Goal: Transaction & Acquisition: Subscribe to service/newsletter

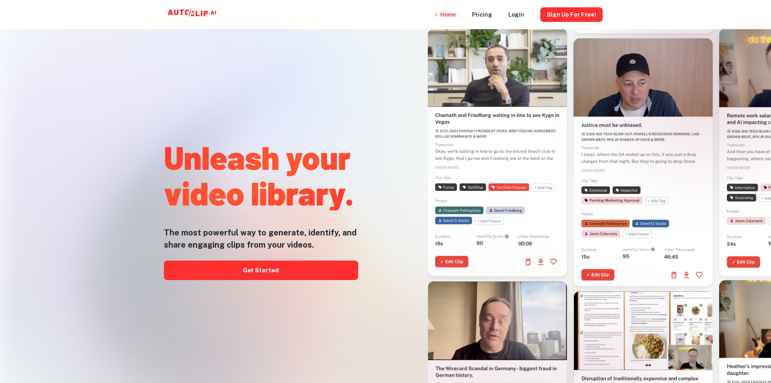
click at [286, 258] on div "Unleash your video library. The most powerful way to generate, identify, and sh…" at bounding box center [261, 207] width 194 height 383
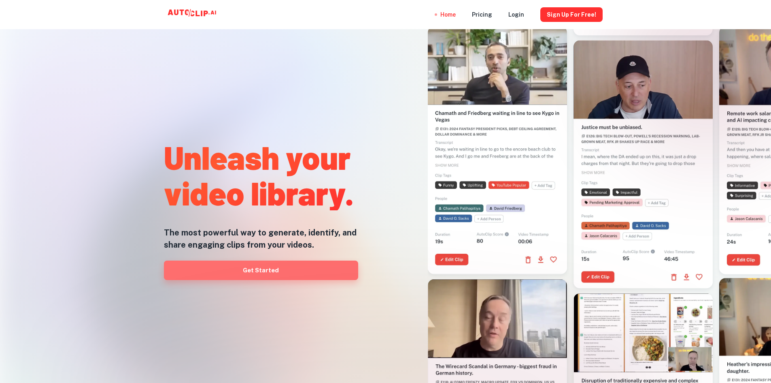
click at [293, 267] on link "Get Started" at bounding box center [261, 269] width 194 height 19
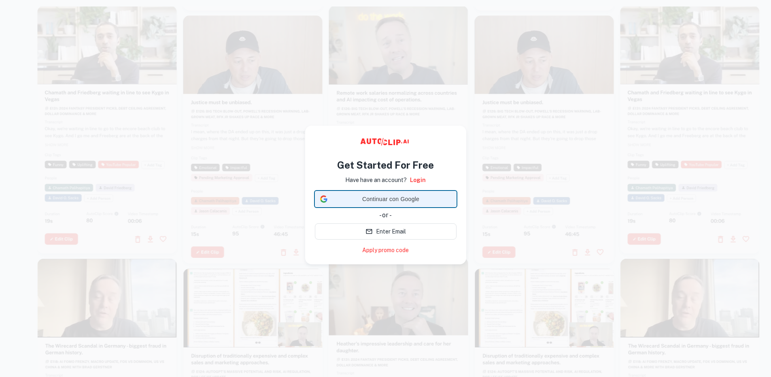
click at [385, 201] on span "Continuar con Google" at bounding box center [391, 199] width 121 height 9
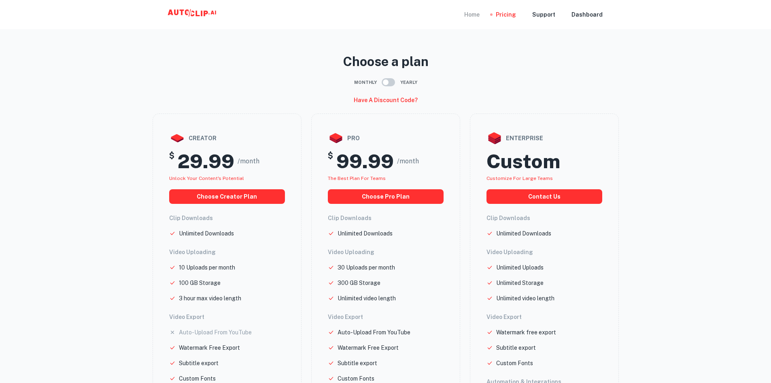
click at [480, 14] on div "Home" at bounding box center [471, 14] width 15 height 29
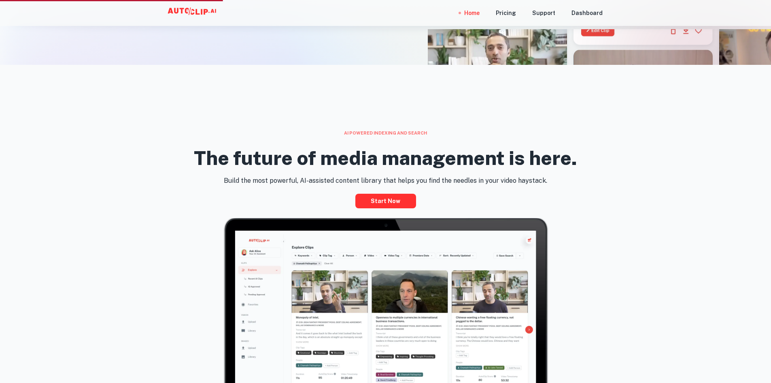
scroll to position [324, 0]
click at [408, 198] on link "Start now" at bounding box center [386, 201] width 61 height 15
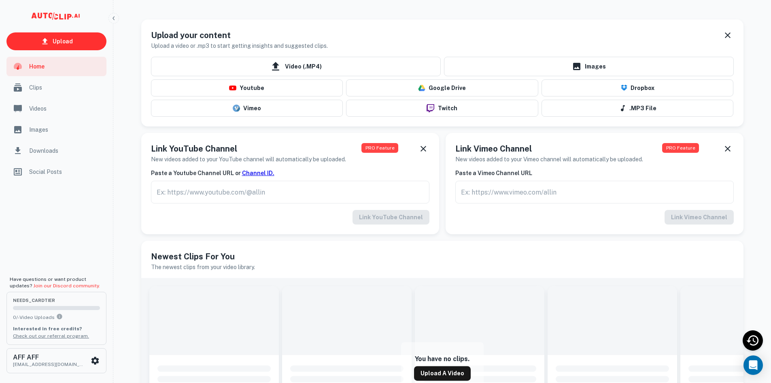
click at [26, 80] on div "Clips" at bounding box center [56, 87] width 100 height 19
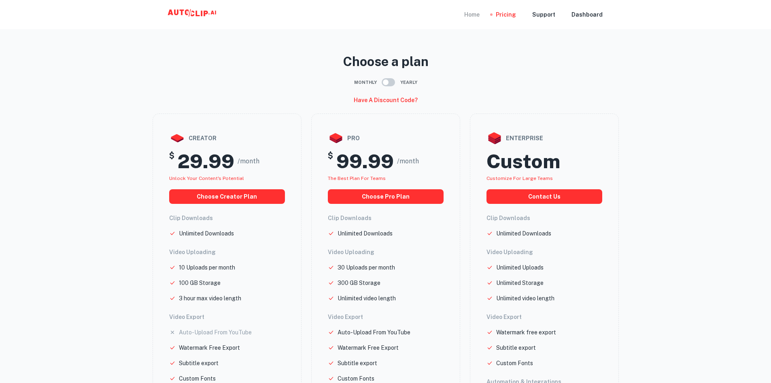
click at [477, 11] on div "Home" at bounding box center [471, 14] width 15 height 29
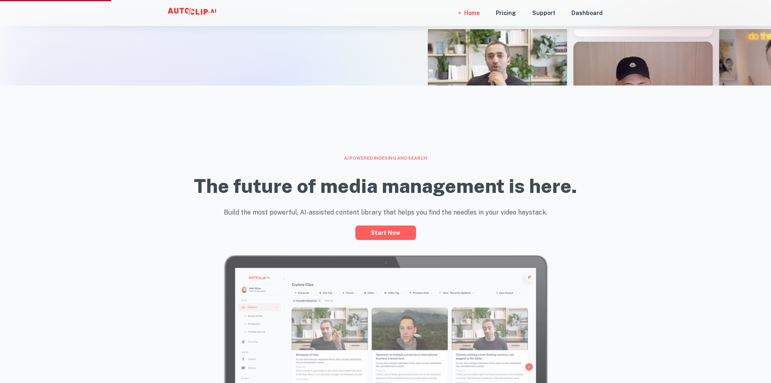
scroll to position [324, 0]
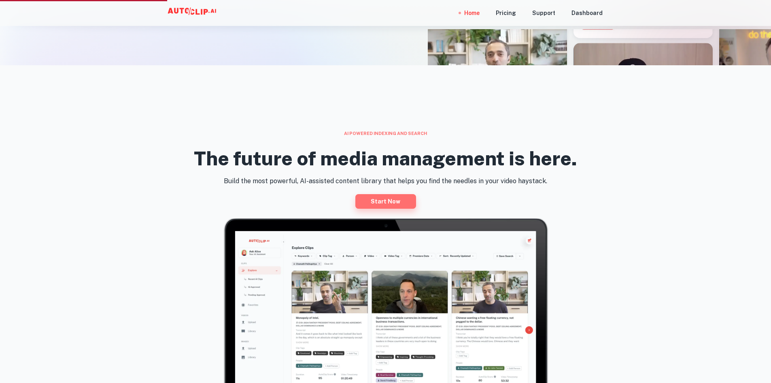
click at [413, 201] on link "Start now" at bounding box center [386, 201] width 61 height 15
